Goal: Task Accomplishment & Management: Manage account settings

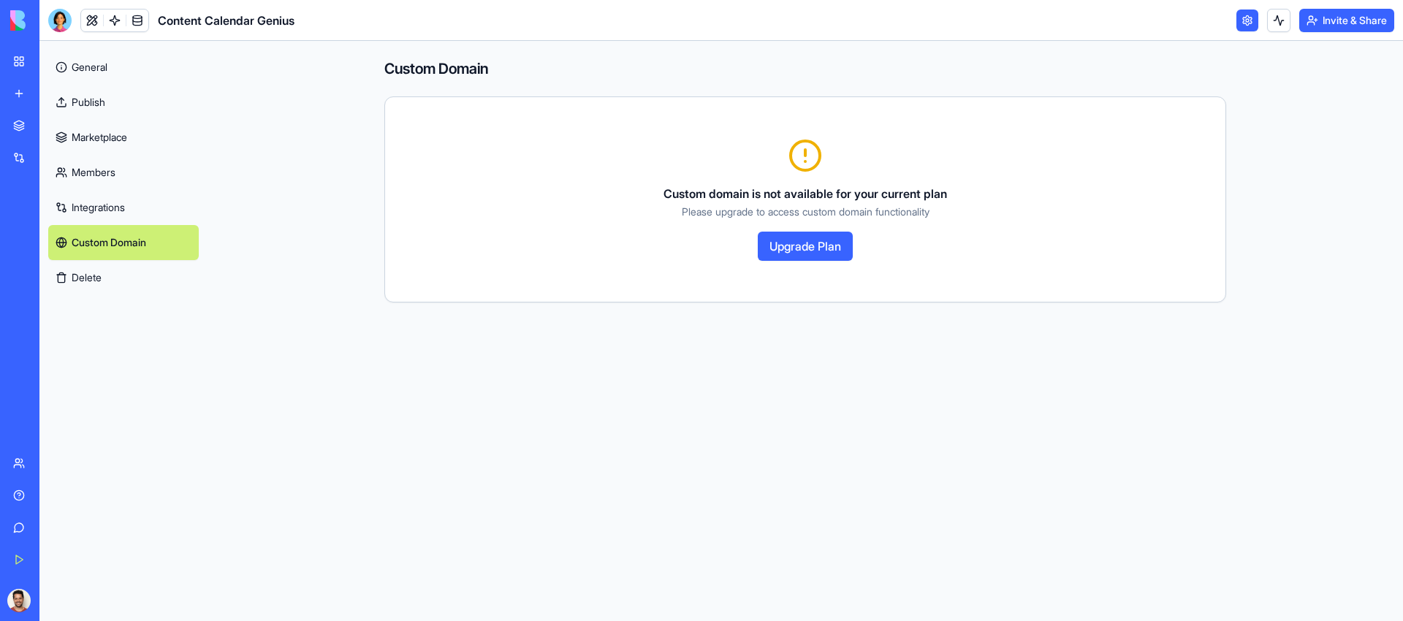
click at [145, 248] on link "Custom Domain" at bounding box center [123, 242] width 151 height 35
click at [128, 274] on button "Delete" at bounding box center [123, 277] width 151 height 35
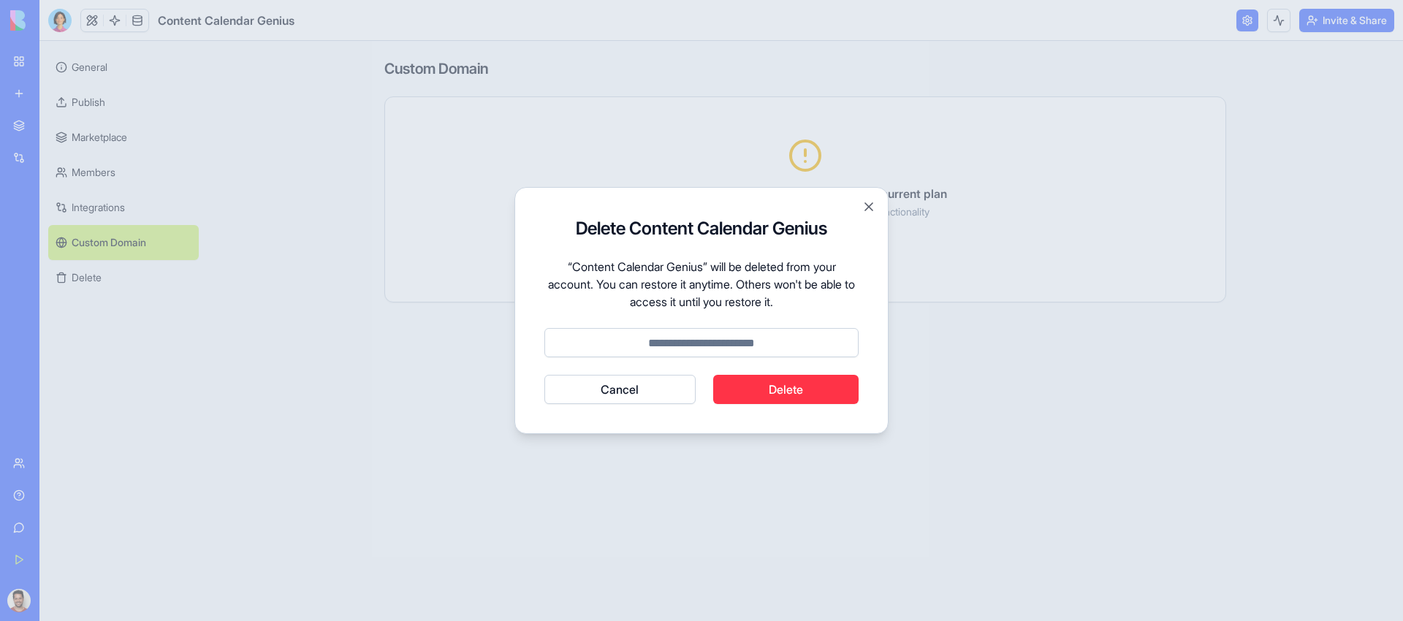
click at [650, 387] on button "Cancel" at bounding box center [619, 389] width 151 height 29
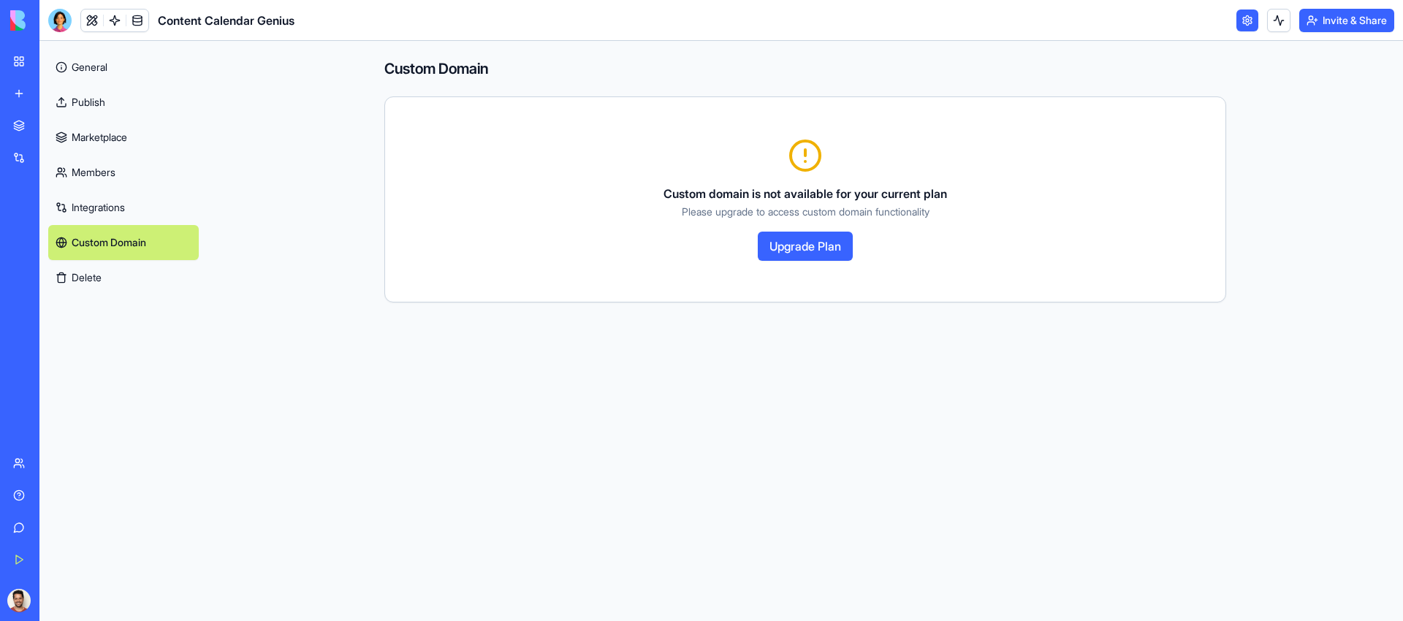
click at [15, 57] on link "My Workspace" at bounding box center [33, 61] width 58 height 29
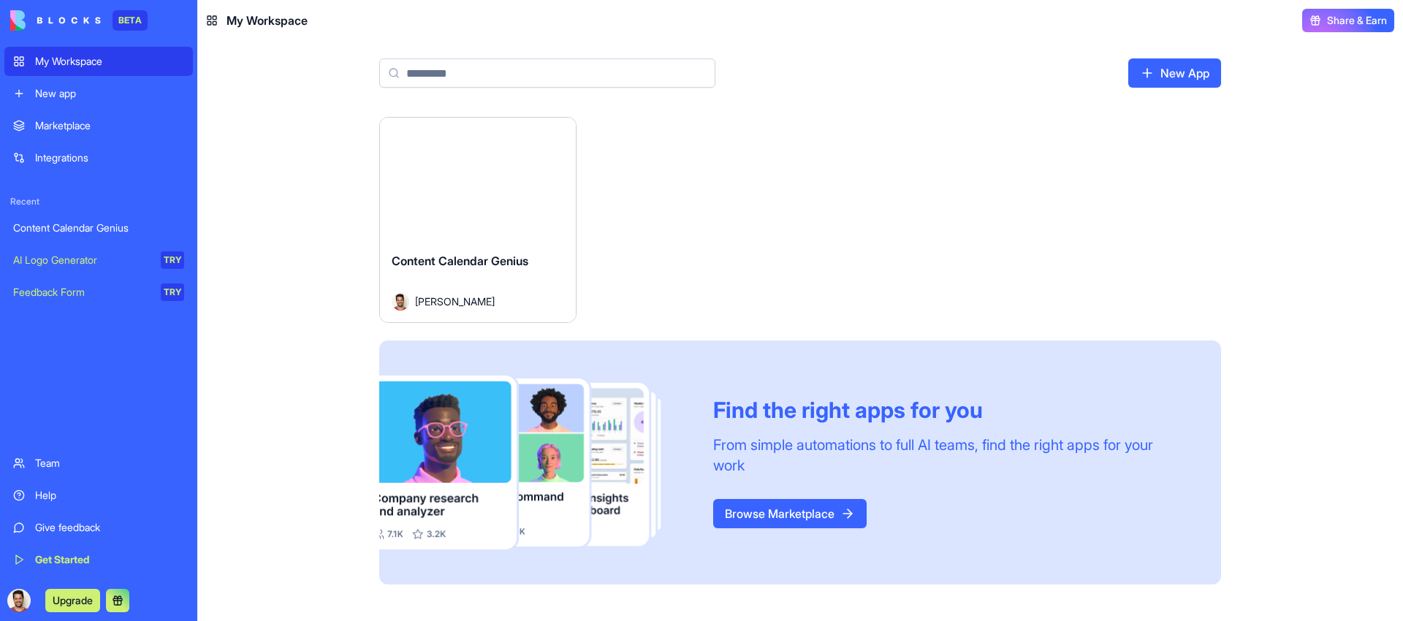
click at [50, 69] on link "My Workspace" at bounding box center [98, 61] width 189 height 29
click at [99, 96] on div "New app" at bounding box center [109, 93] width 149 height 15
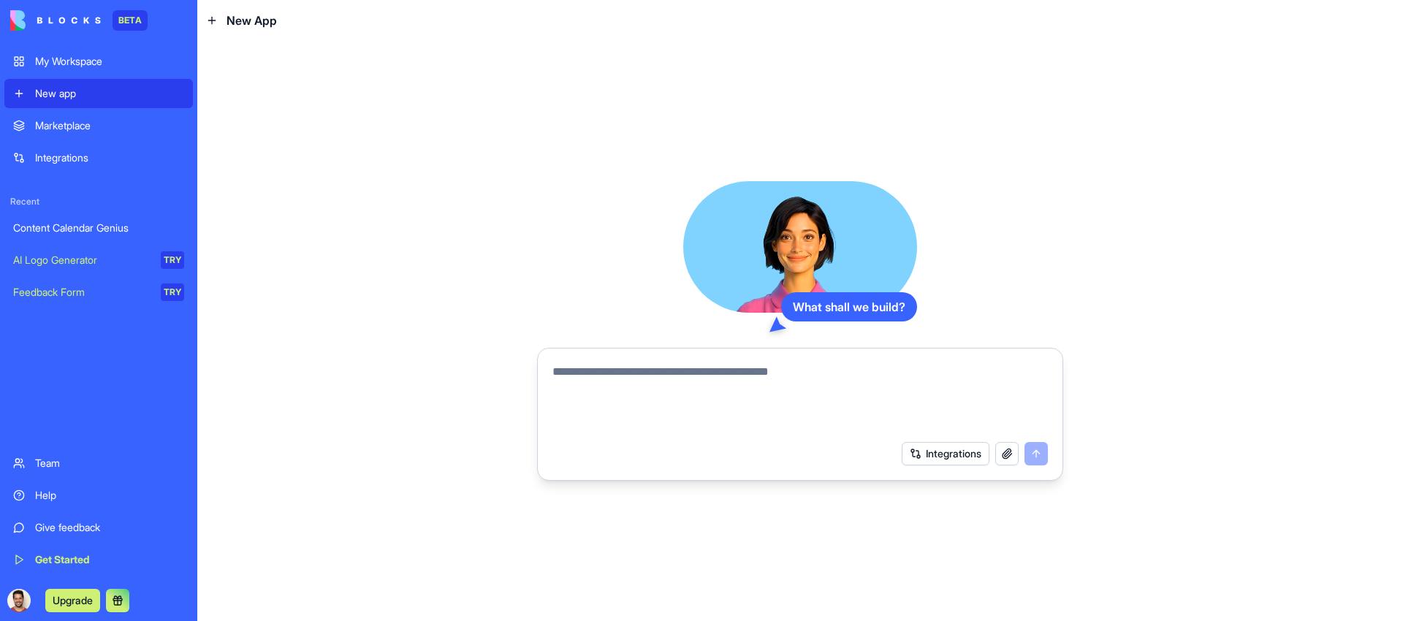
click at [75, 121] on div "Marketplace" at bounding box center [109, 125] width 149 height 15
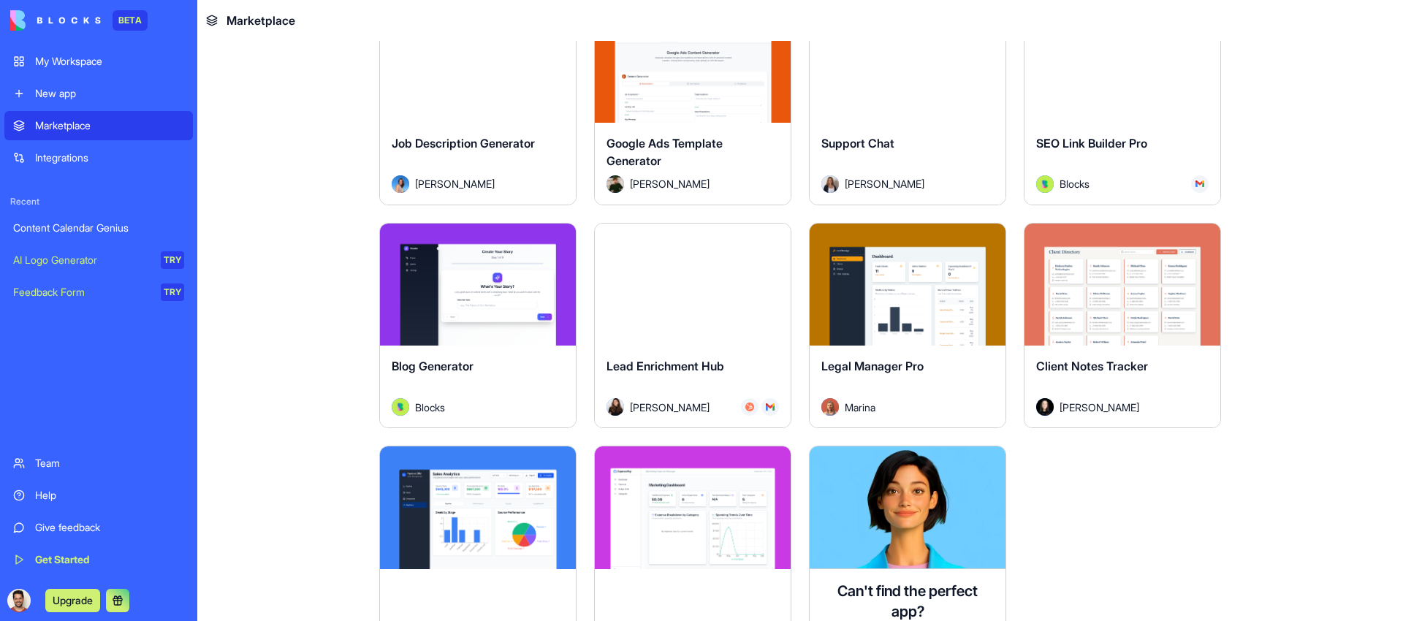
scroll to position [3906, 0]
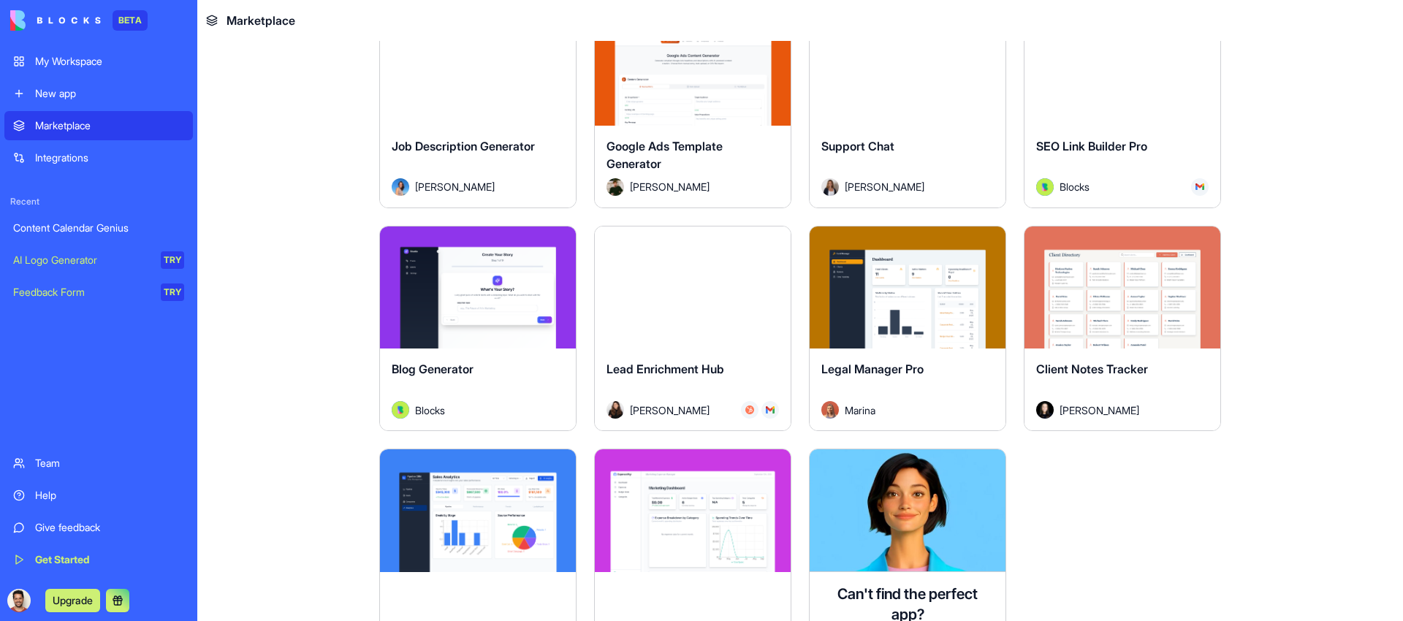
click at [78, 151] on div "Integrations" at bounding box center [109, 158] width 149 height 15
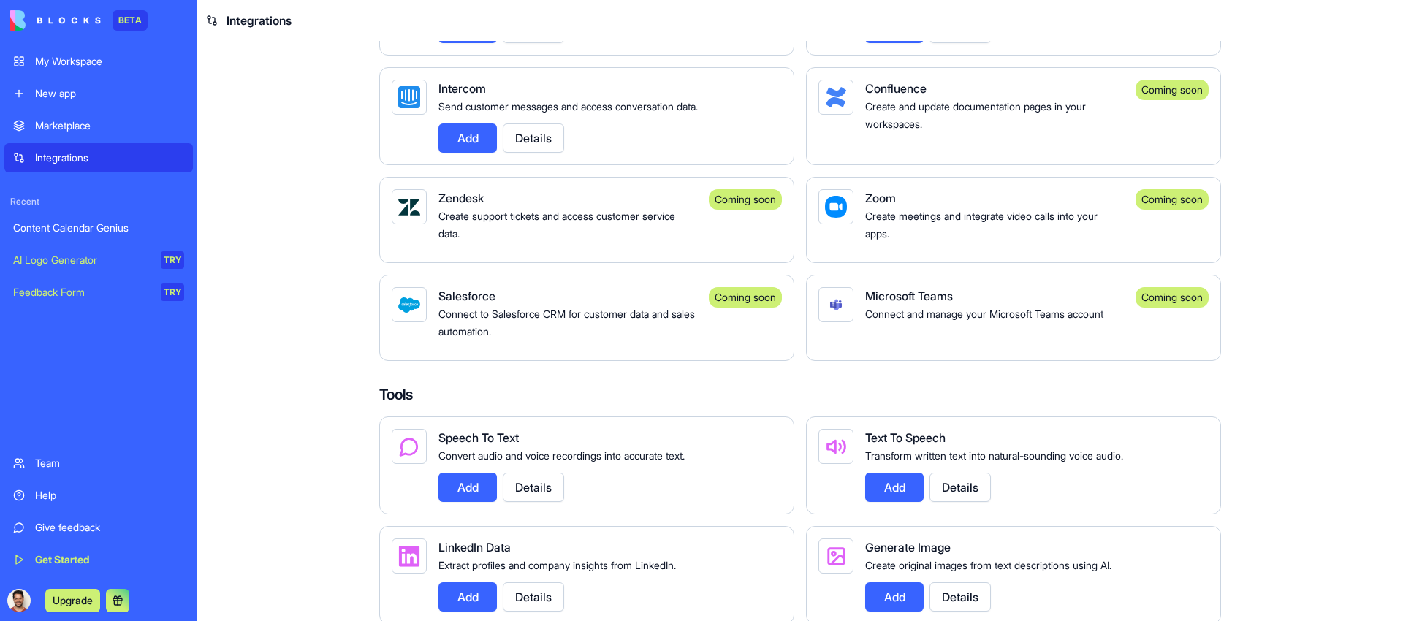
scroll to position [1073, 0]
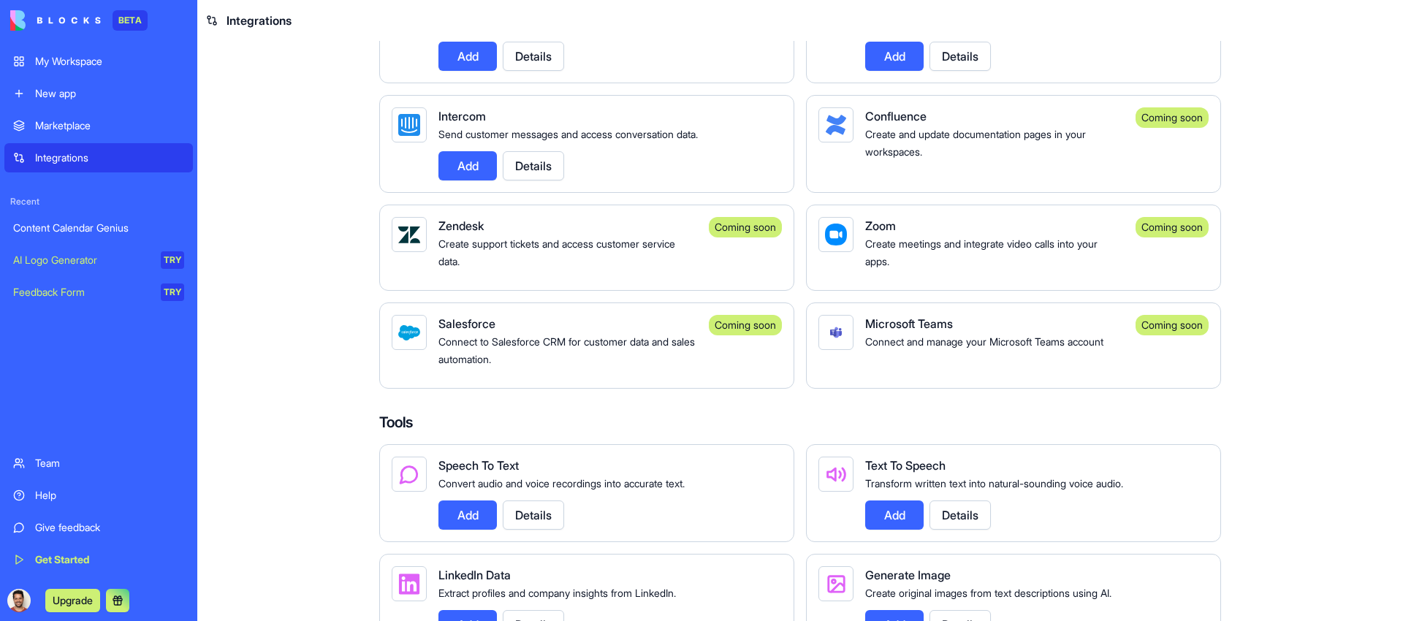
click at [528, 363] on span "Connect to Salesforce CRM for customer data and sales automation." at bounding box center [566, 350] width 257 height 30
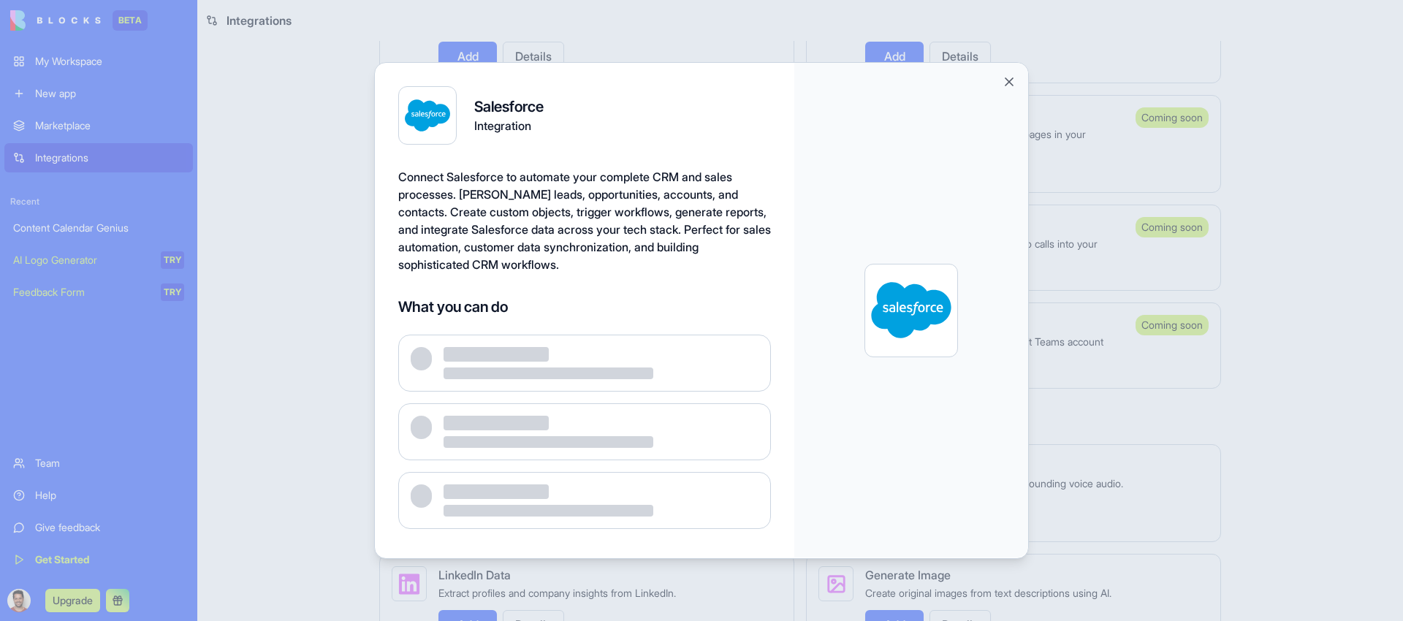
drag, startPoint x: 528, startPoint y: 363, endPoint x: 528, endPoint y: 327, distance: 36.5
click at [527, 362] on div at bounding box center [601, 363] width 315 height 32
click at [306, 328] on div at bounding box center [701, 310] width 1403 height 621
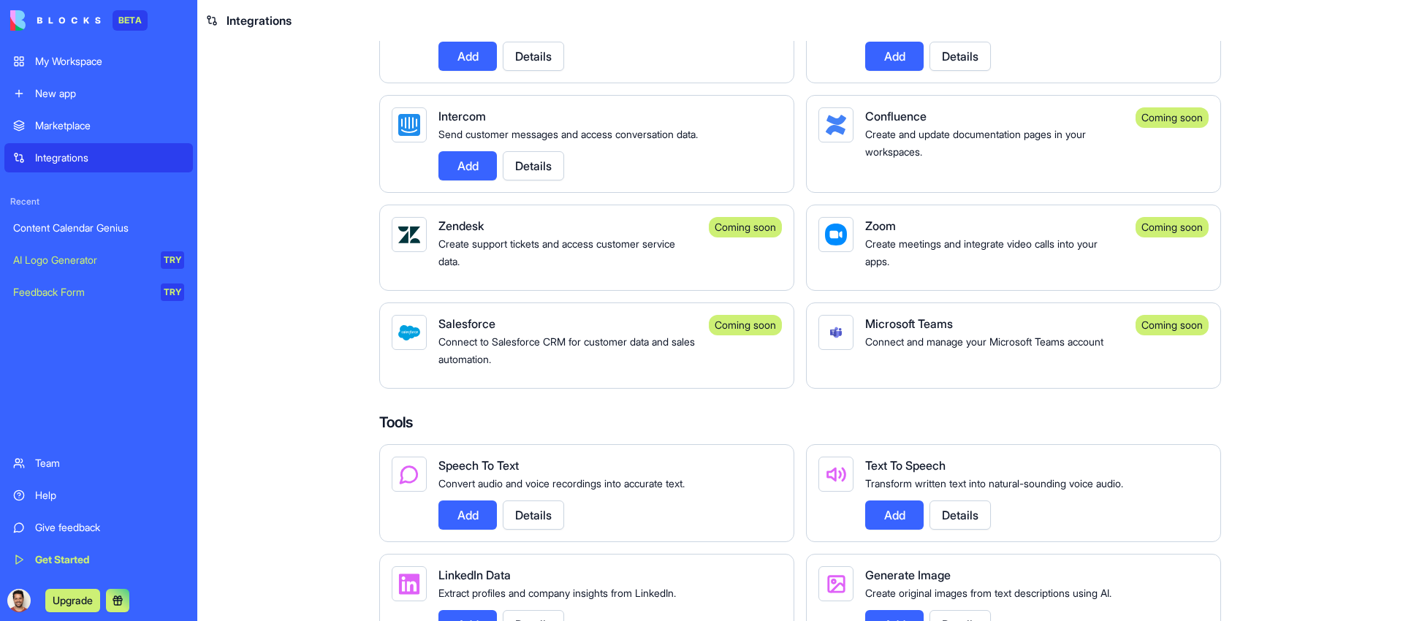
click at [618, 333] on div "Salesforce" at bounding box center [567, 324] width 259 height 18
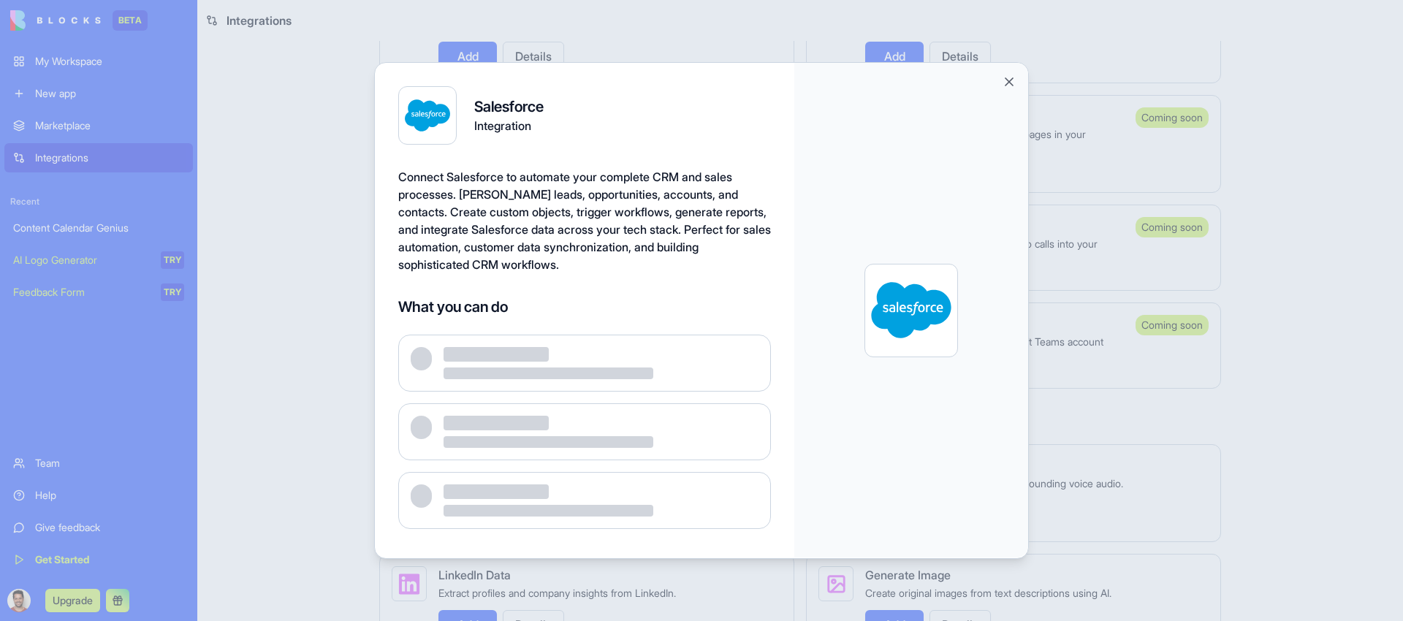
click at [293, 338] on div at bounding box center [701, 310] width 1403 height 621
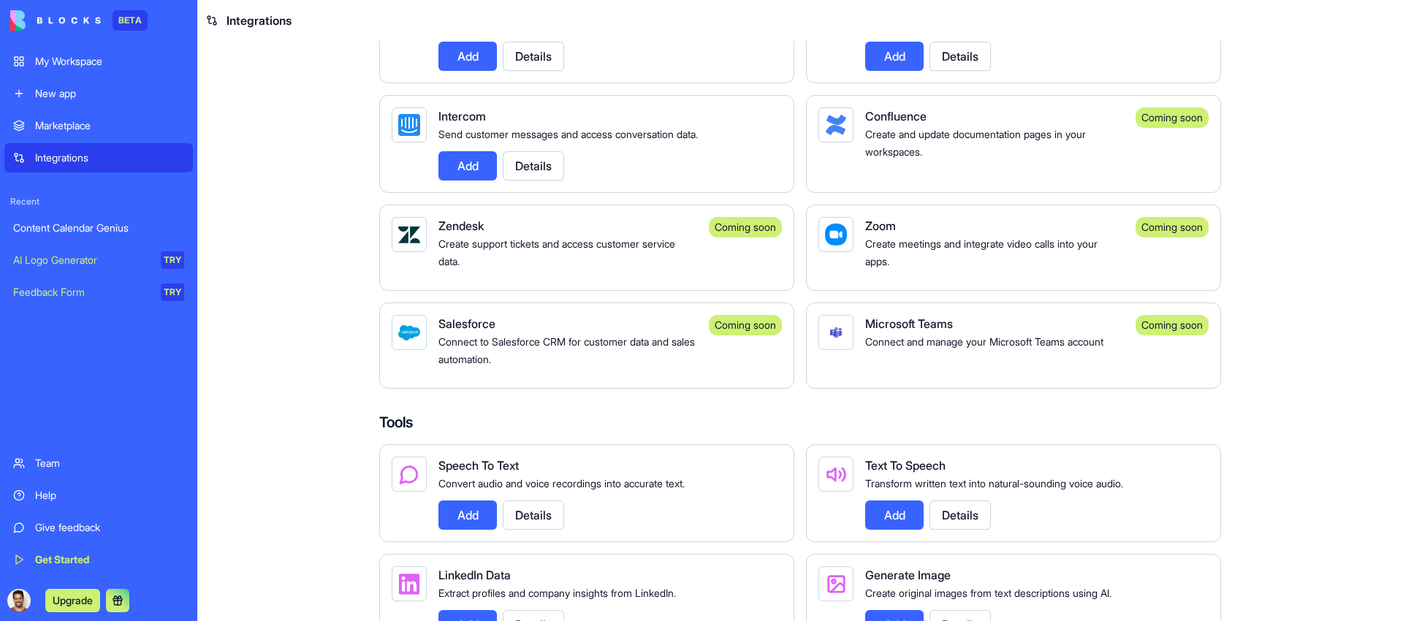
click at [660, 180] on div "Add Details" at bounding box center [604, 165] width 332 height 29
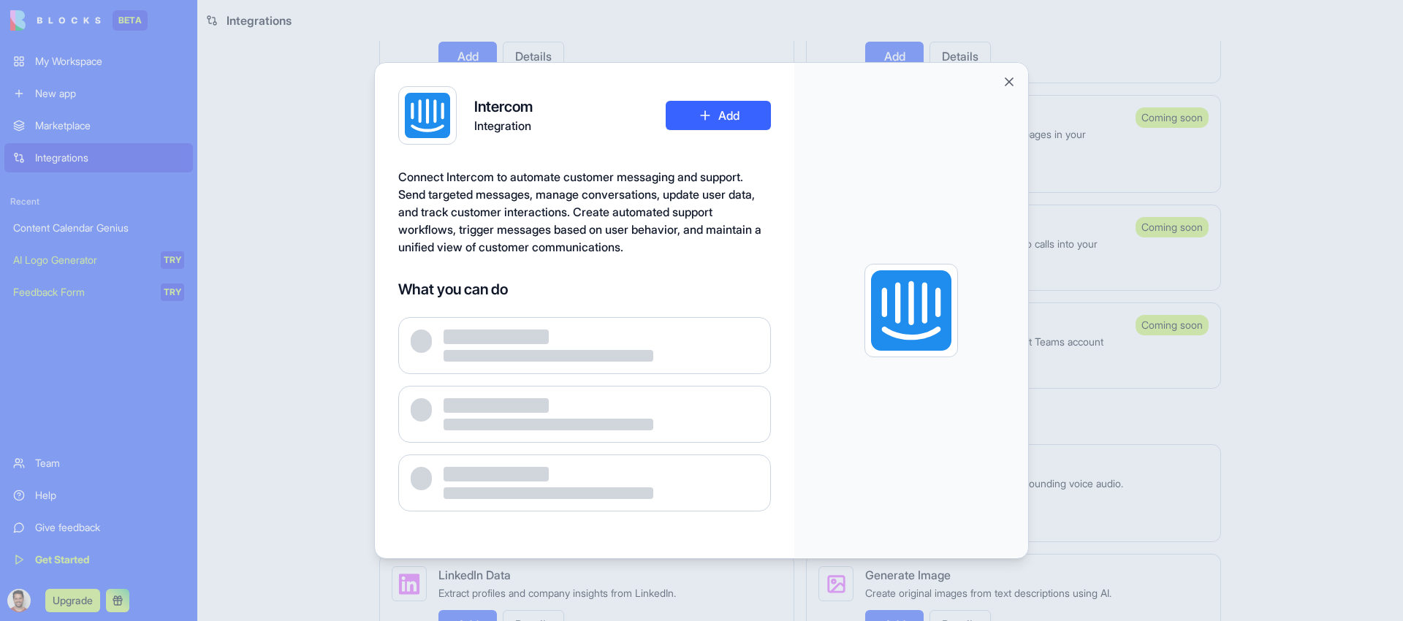
click at [327, 289] on div at bounding box center [701, 310] width 1403 height 621
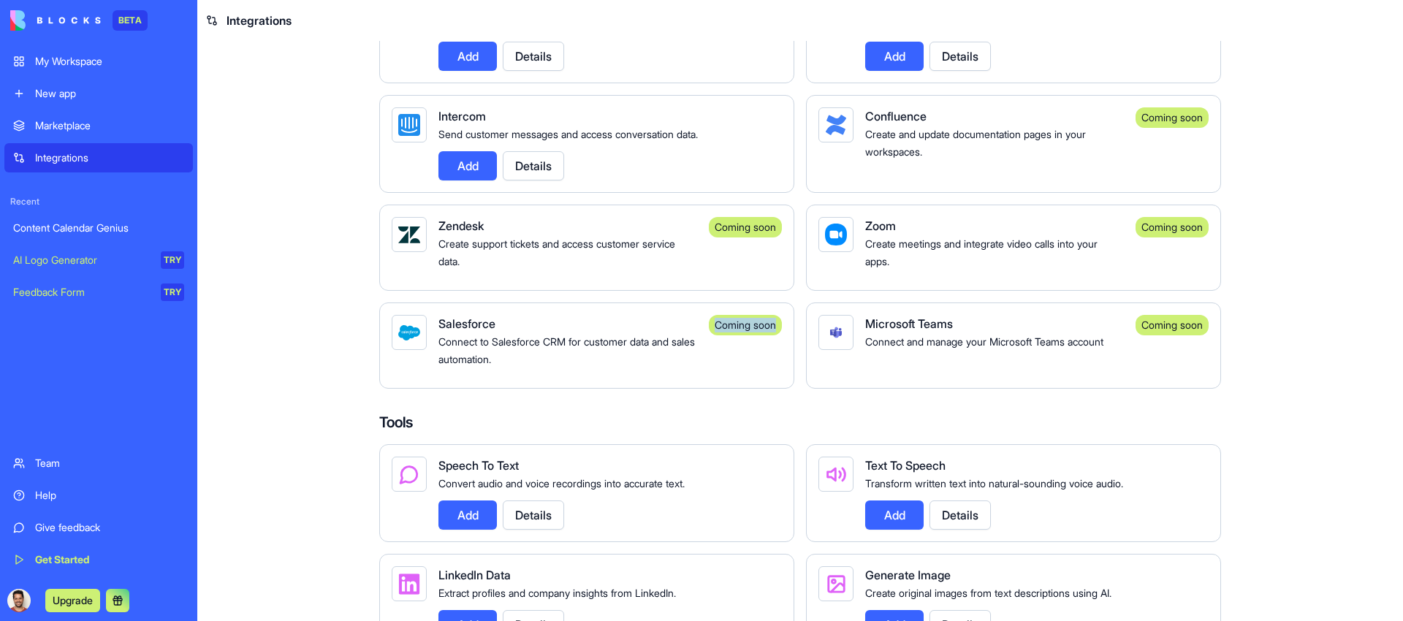
drag, startPoint x: 709, startPoint y: 339, endPoint x: 789, endPoint y: 339, distance: 80.4
click at [740, 335] on div "Coming soon" at bounding box center [745, 325] width 73 height 20
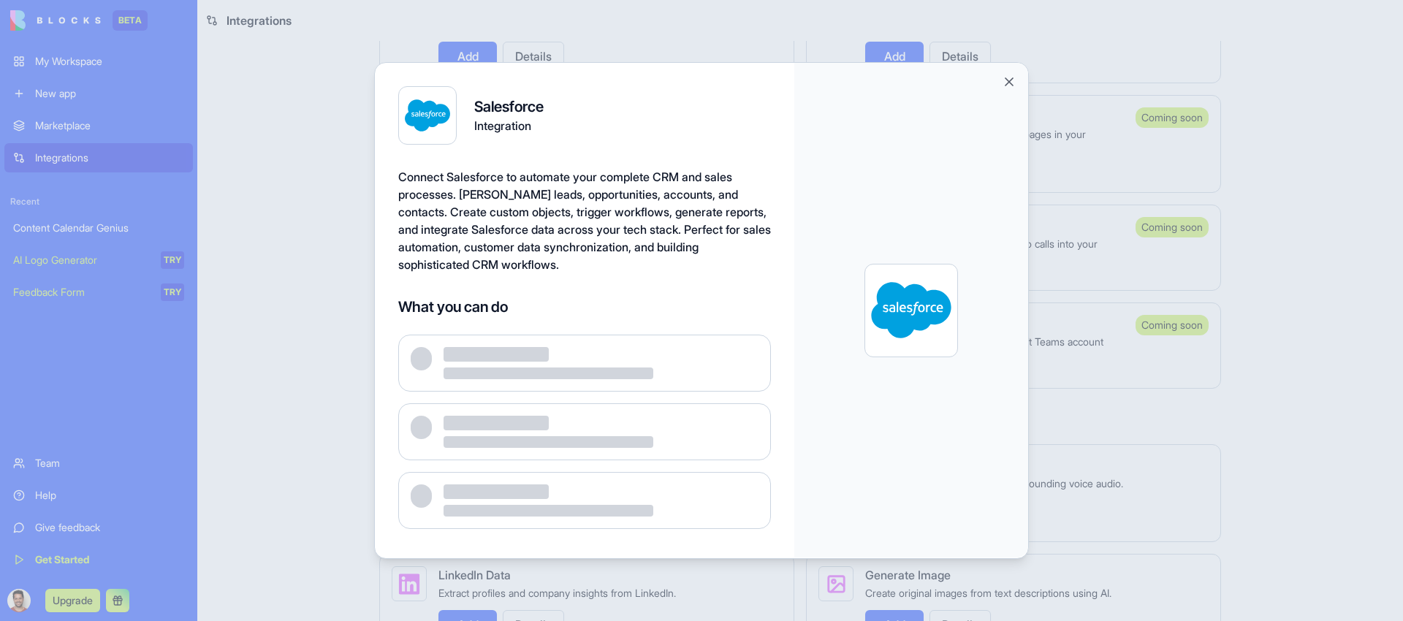
click at [740, 344] on div at bounding box center [584, 363] width 373 height 57
click at [329, 361] on div at bounding box center [701, 310] width 1403 height 621
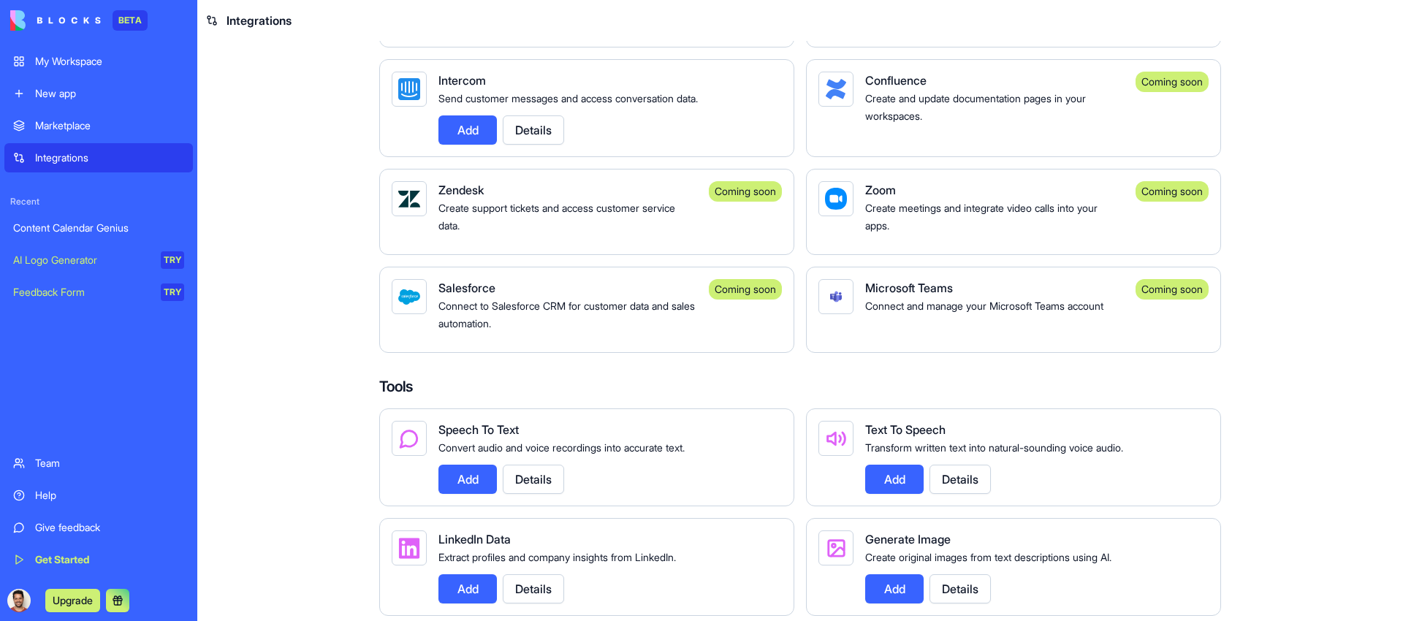
scroll to position [1111, 0]
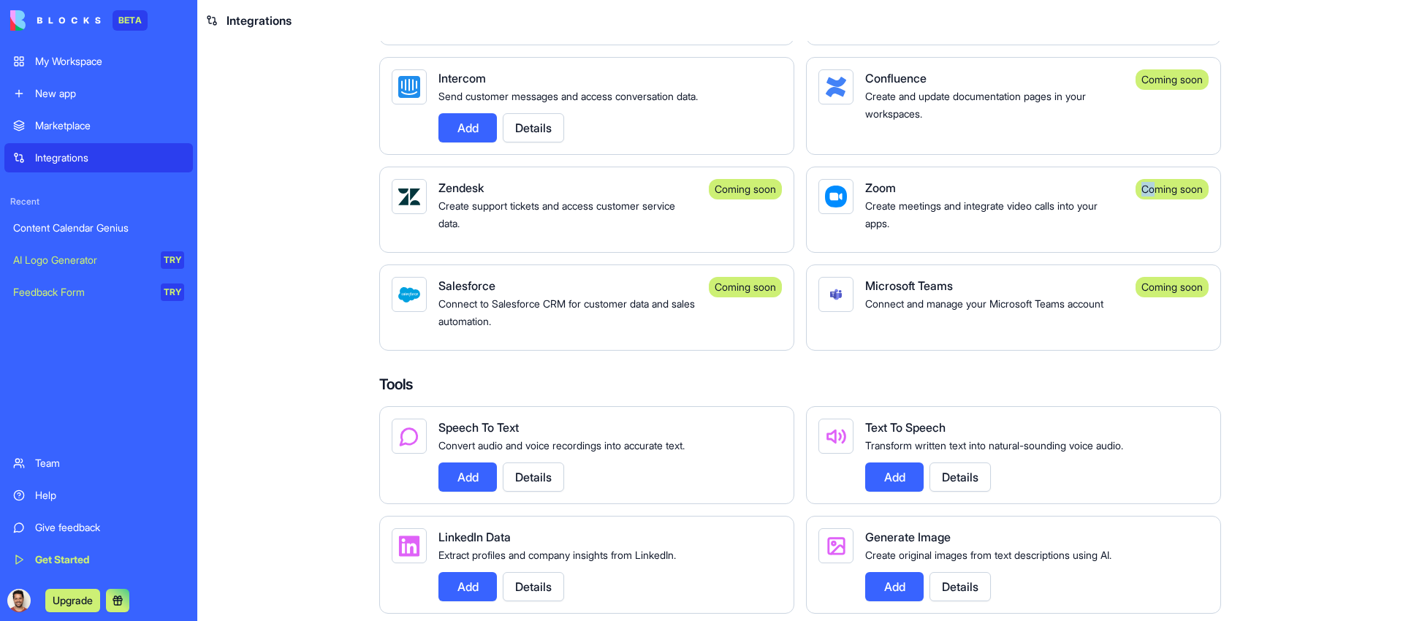
drag, startPoint x: 1225, startPoint y: 196, endPoint x: 1133, endPoint y: 205, distance: 92.6
click at [1147, 205] on div "Integrations Manage your connected services and discover new integrations Integ…" at bounding box center [800, 72] width 935 height 2285
drag, startPoint x: 1133, startPoint y: 205, endPoint x: 1197, endPoint y: 208, distance: 64.4
click at [1197, 200] on div "Coming soon" at bounding box center [1172, 189] width 73 height 20
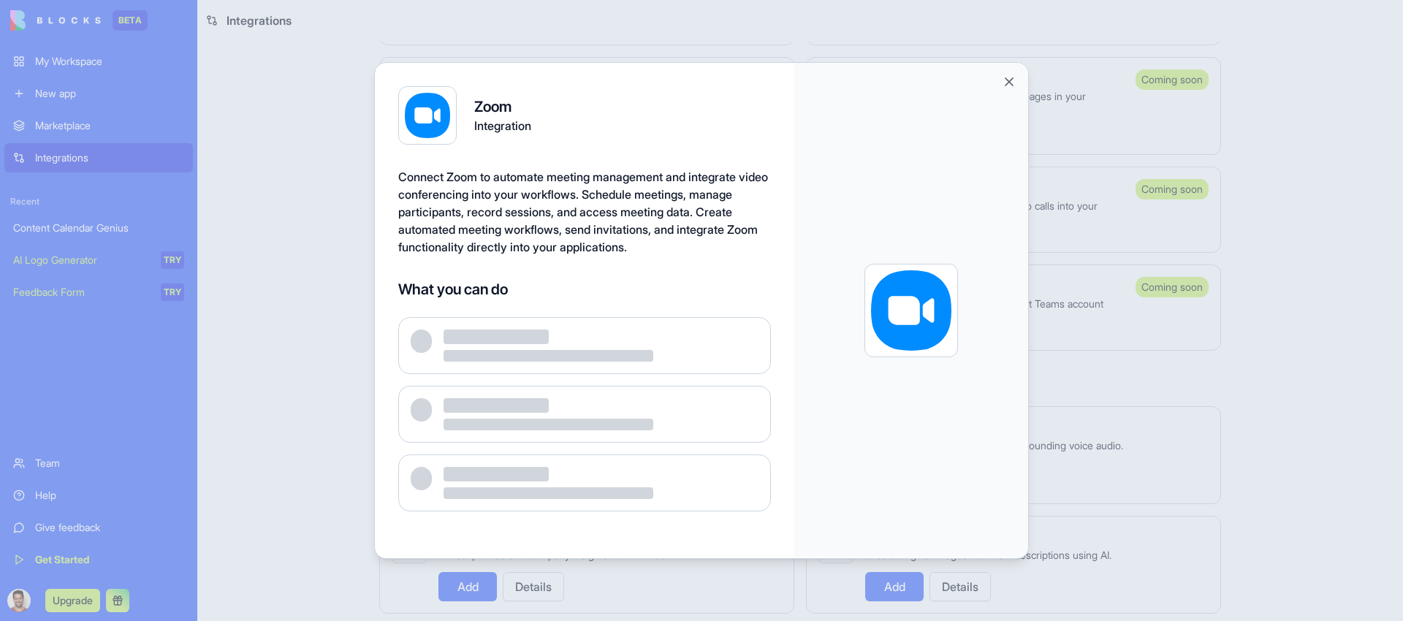
click at [1182, 208] on div at bounding box center [701, 310] width 1403 height 621
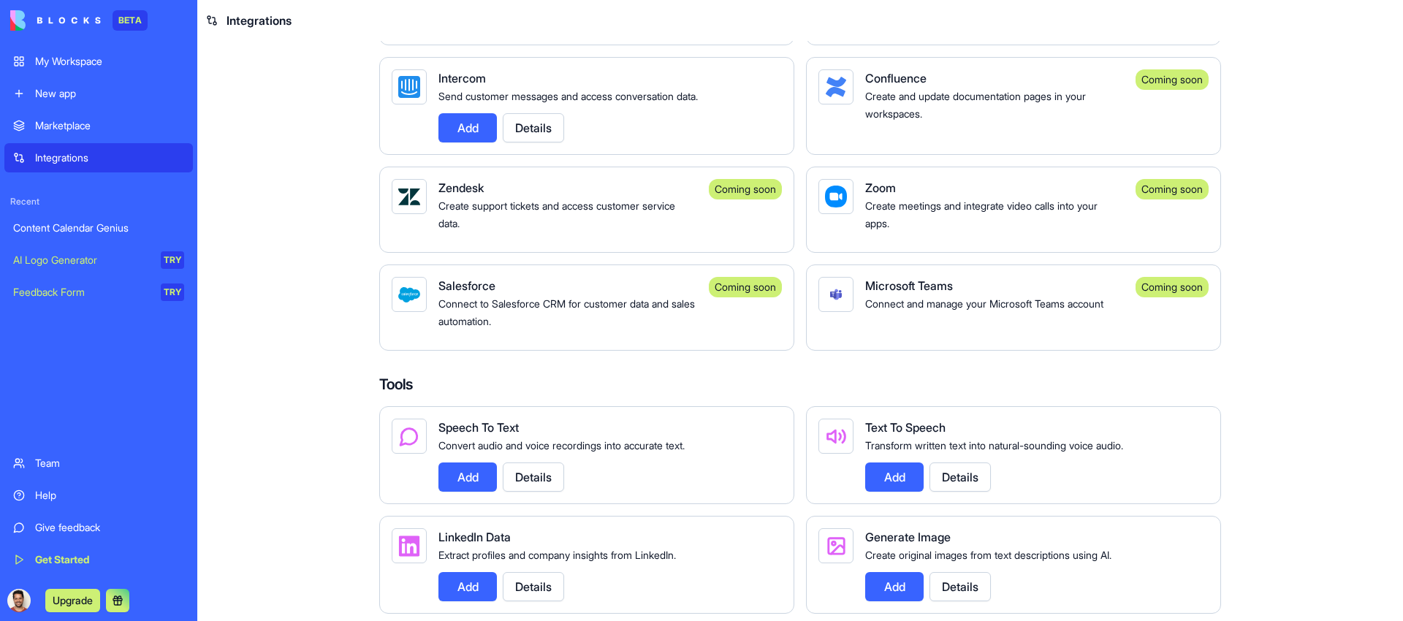
click at [1155, 200] on div "Coming soon" at bounding box center [1172, 189] width 73 height 20
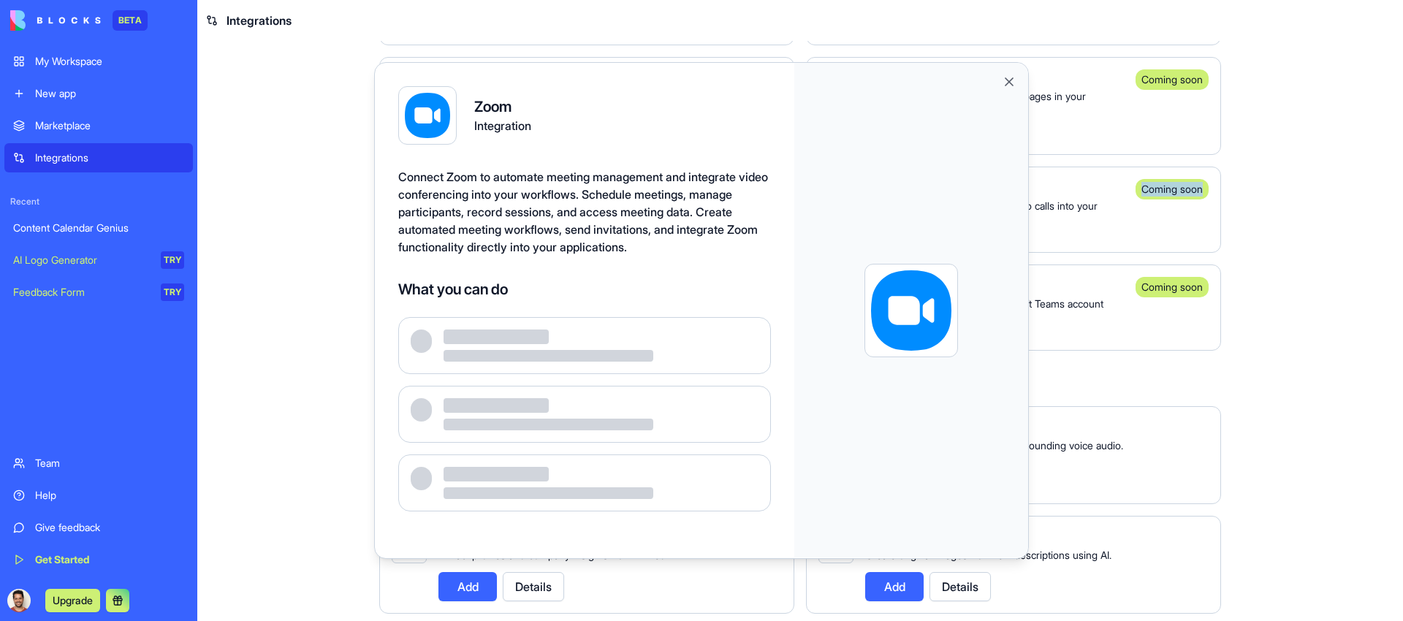
click at [1155, 200] on div "Coming soon" at bounding box center [1172, 189] width 73 height 20
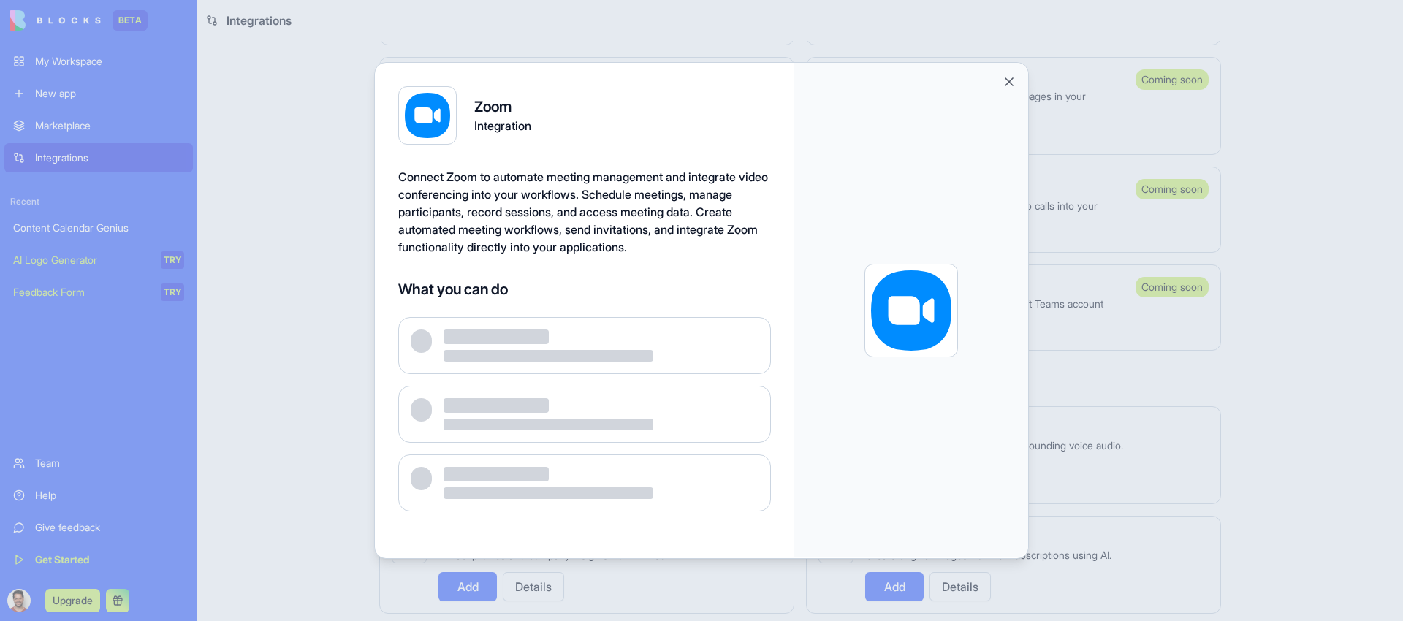
click at [1155, 205] on div at bounding box center [701, 310] width 1403 height 621
